Goal: Obtain resource: Obtain resource

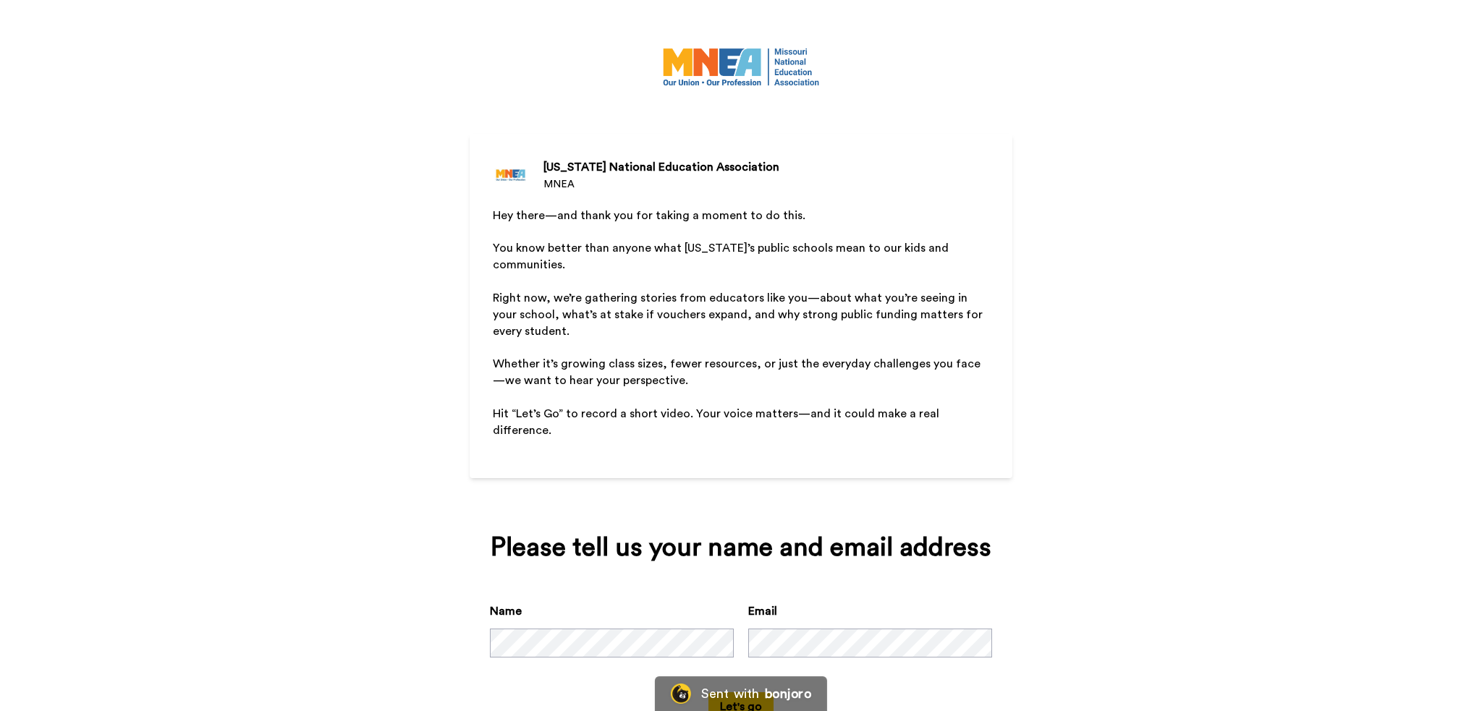
click at [289, 133] on div "Missouri National Education Association MNEA Hey there—and thank you for taking…" at bounding box center [741, 355] width 1482 height 711
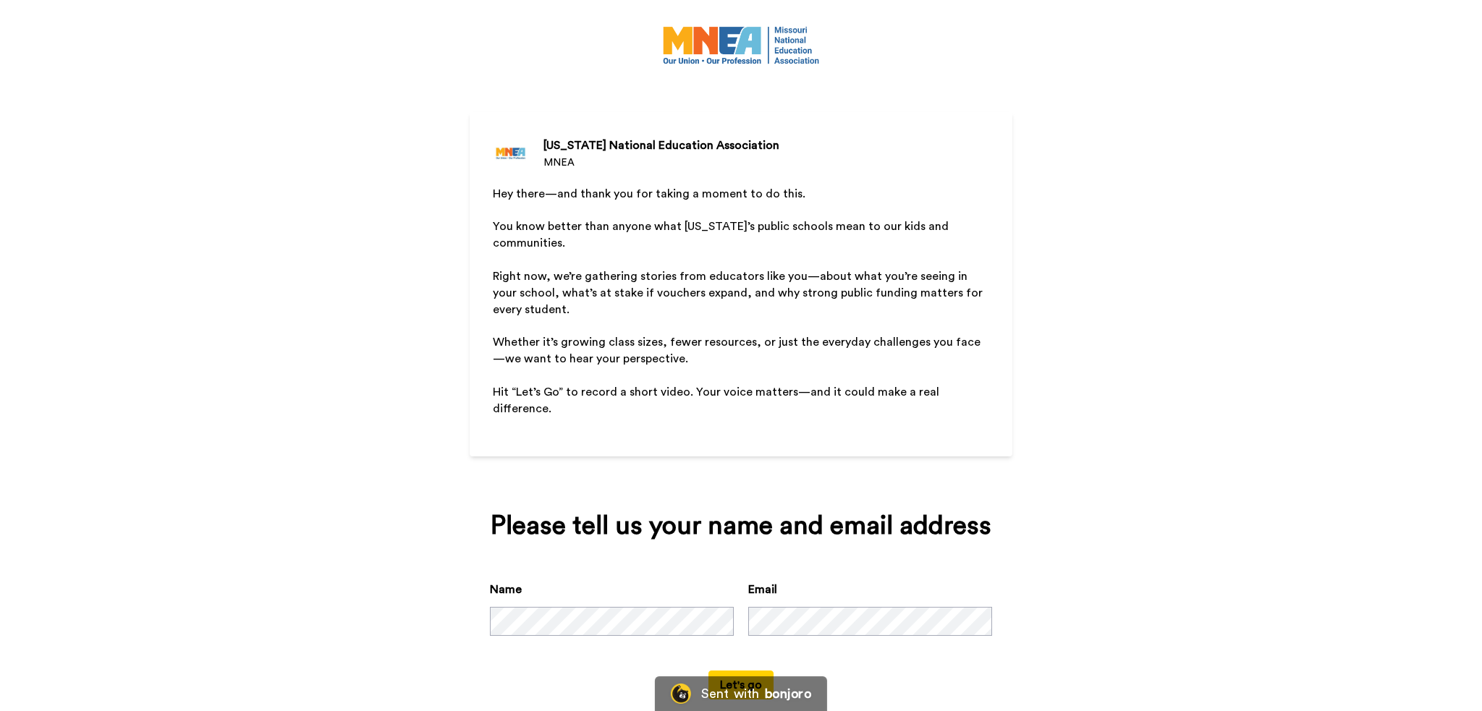
scroll to position [34, 0]
